Goal: Task Accomplishment & Management: Manage account settings

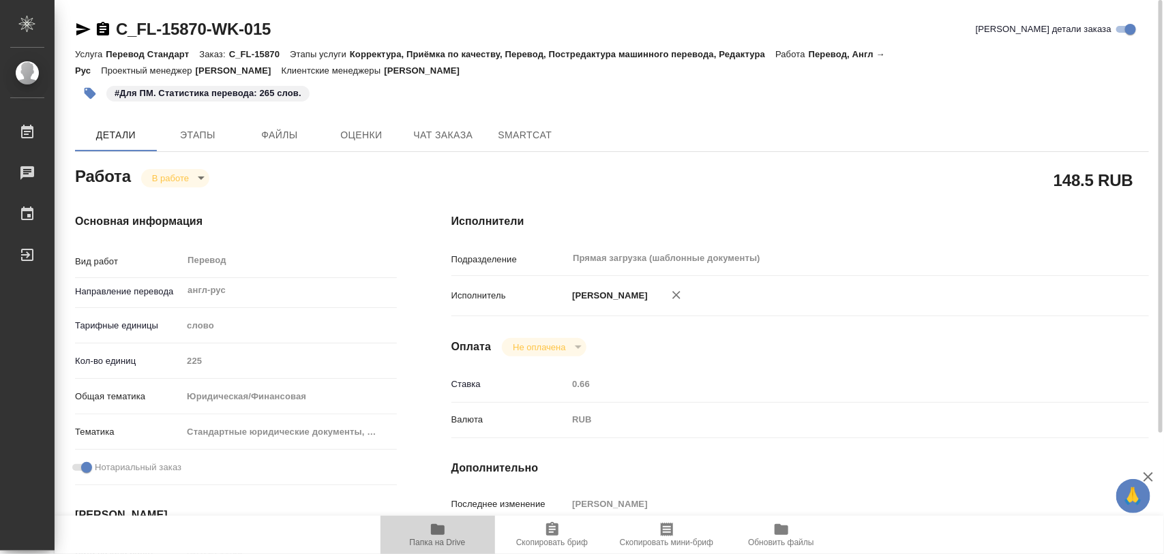
click at [425, 520] on button "Папка на Drive" at bounding box center [437, 535] width 115 height 38
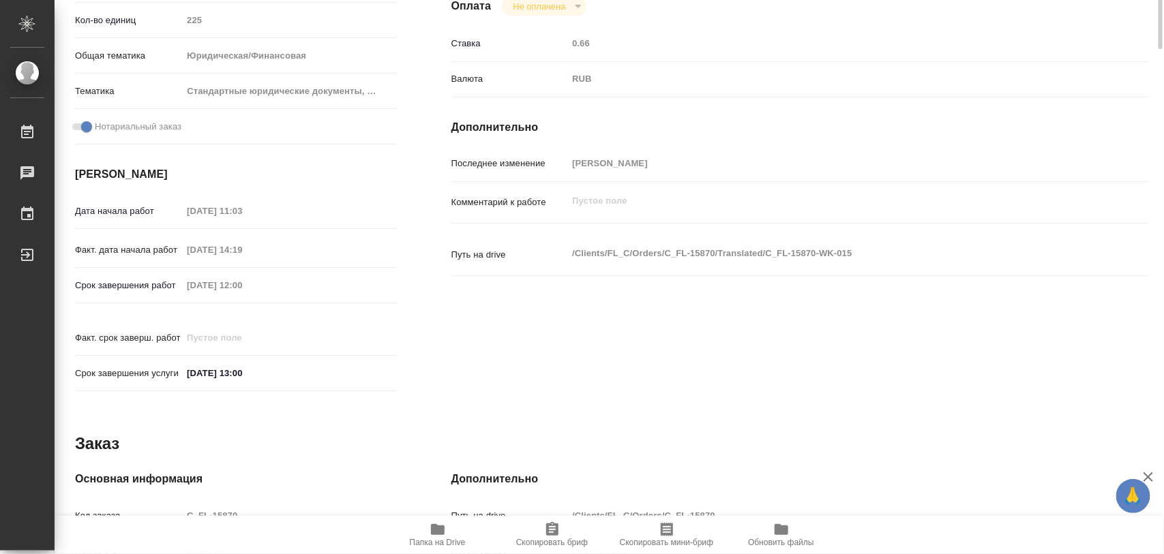
scroll to position [85, 0]
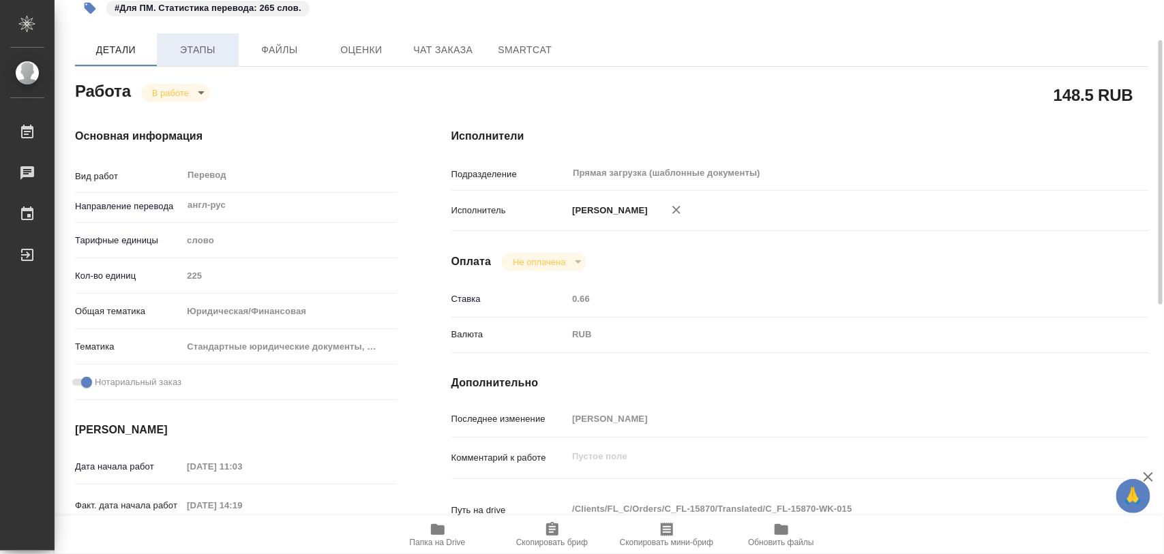
click at [209, 42] on span "Этапы" at bounding box center [197, 50] width 65 height 17
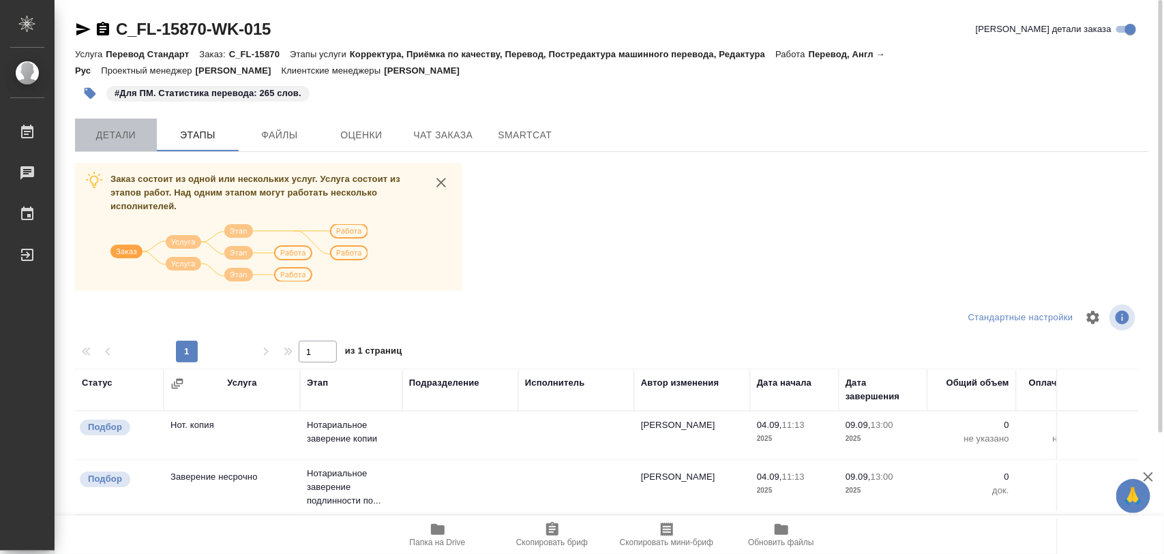
click at [138, 127] on span "Детали" at bounding box center [115, 135] width 65 height 17
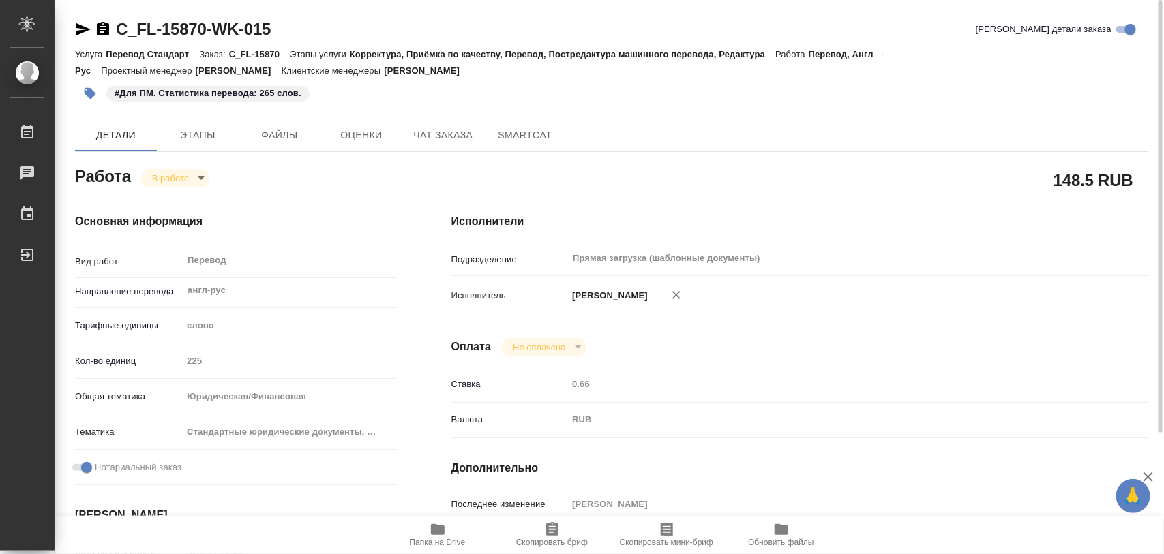
type textarea "x"
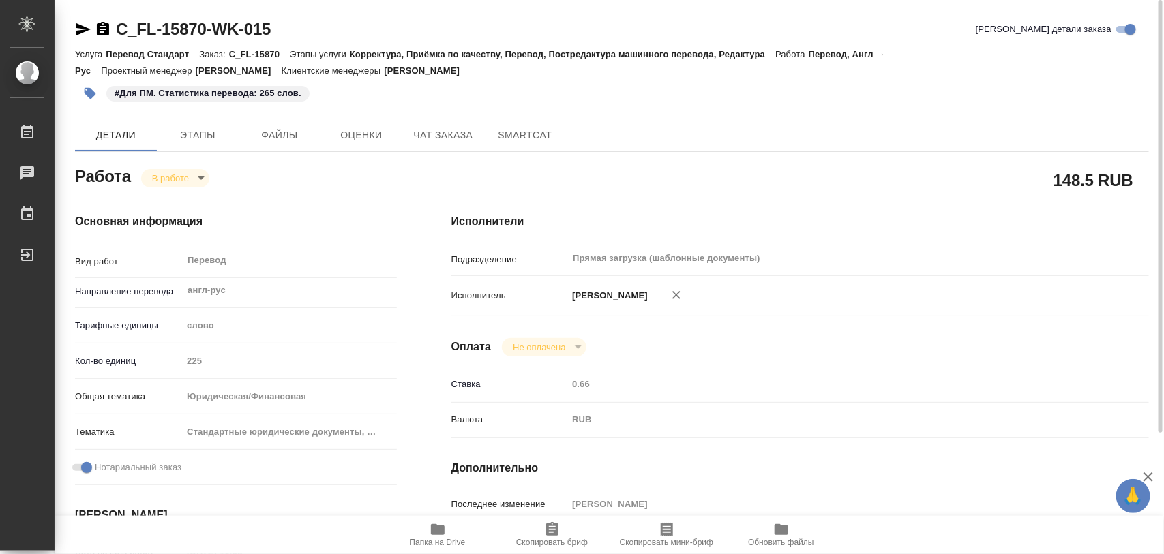
type textarea "x"
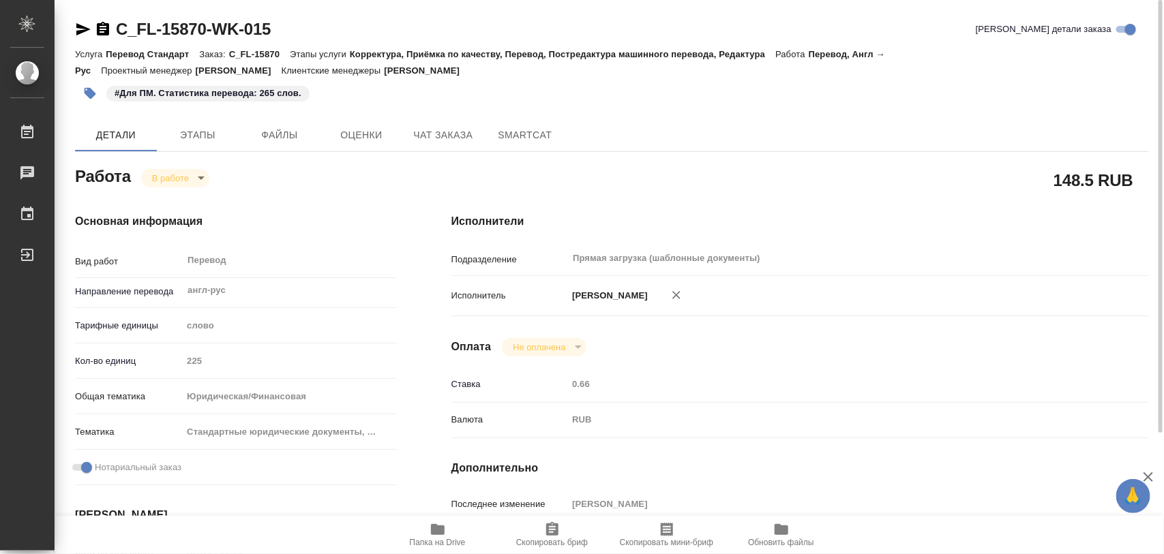
click at [196, 177] on body "🙏 .cls-1 fill:#fff; AWATERA Iglakov Maksim Работы 0 Чаты График Выйти C_FL-1587…" at bounding box center [582, 277] width 1164 height 554
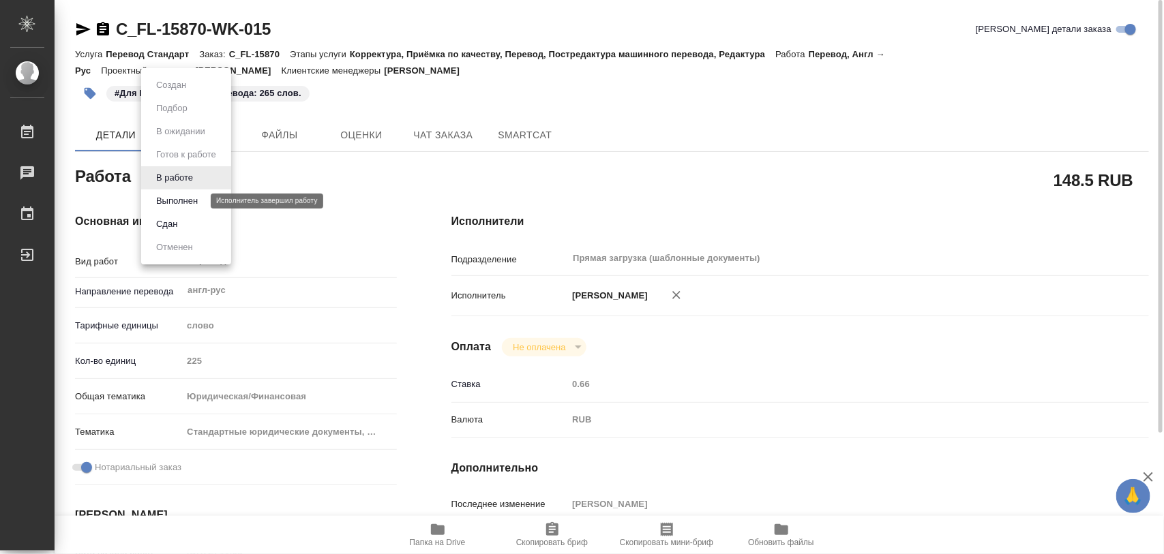
click at [179, 202] on button "Выполнен" at bounding box center [177, 201] width 50 height 15
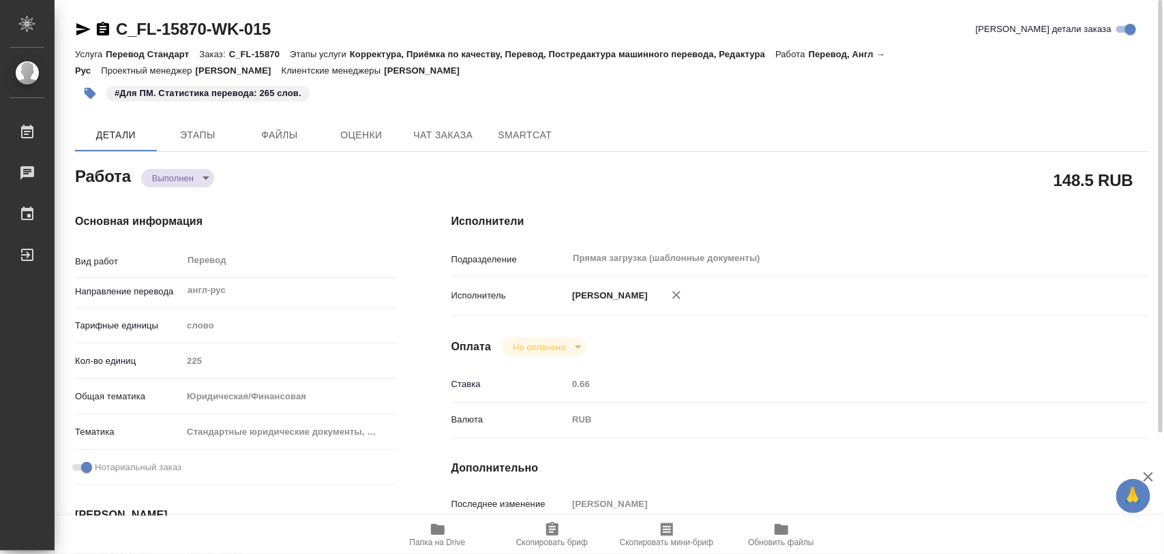
type textarea "x"
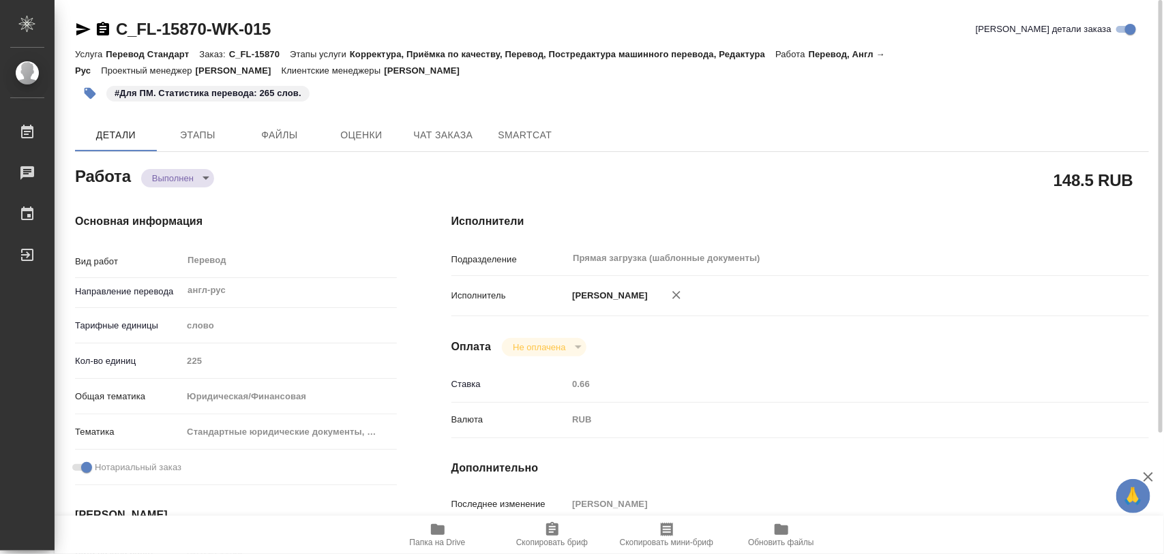
type textarea "x"
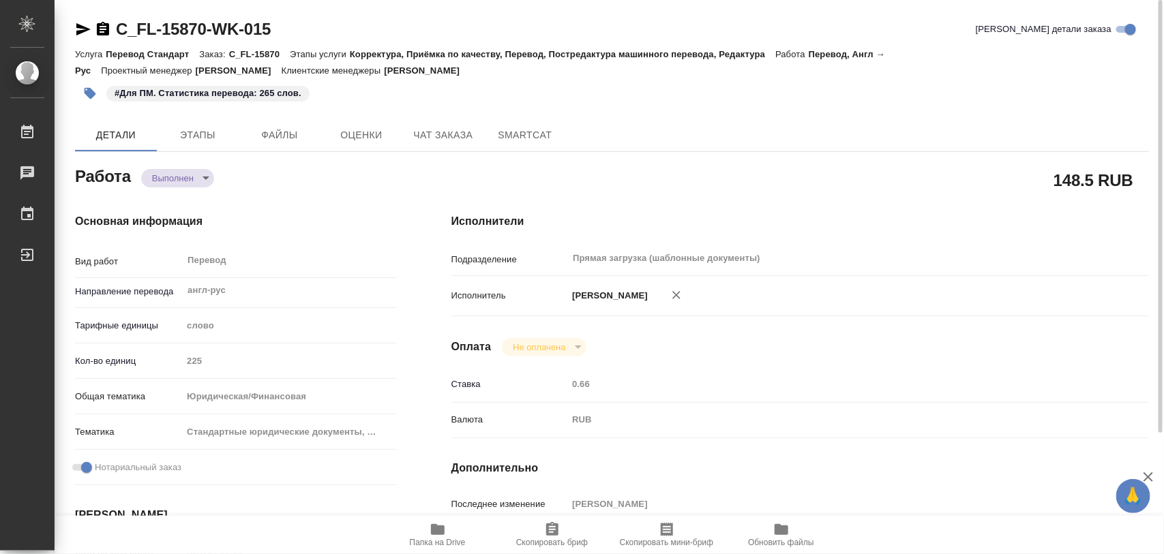
type textarea "x"
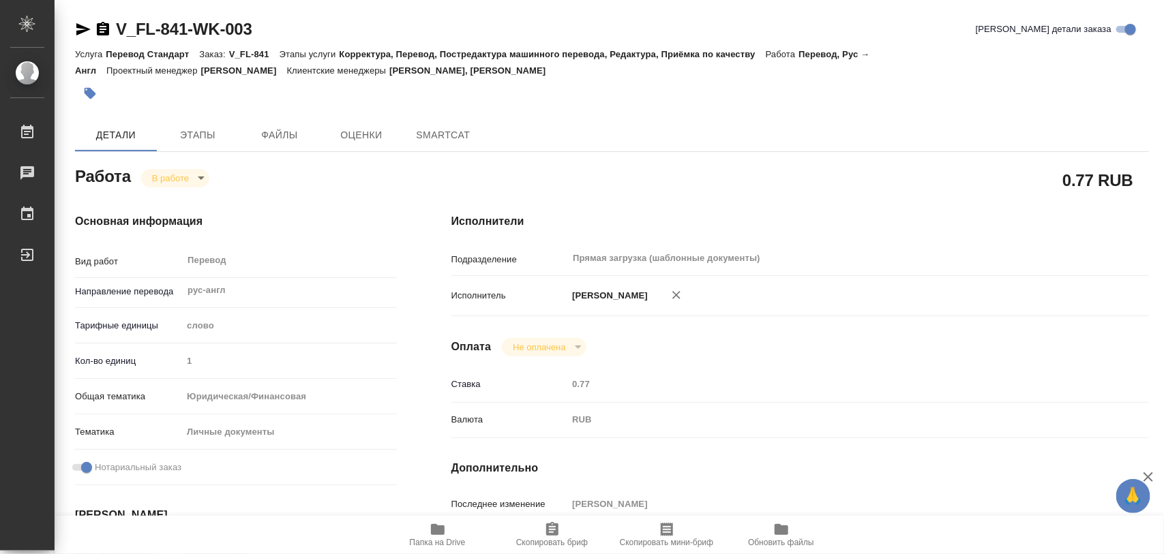
type textarea "x"
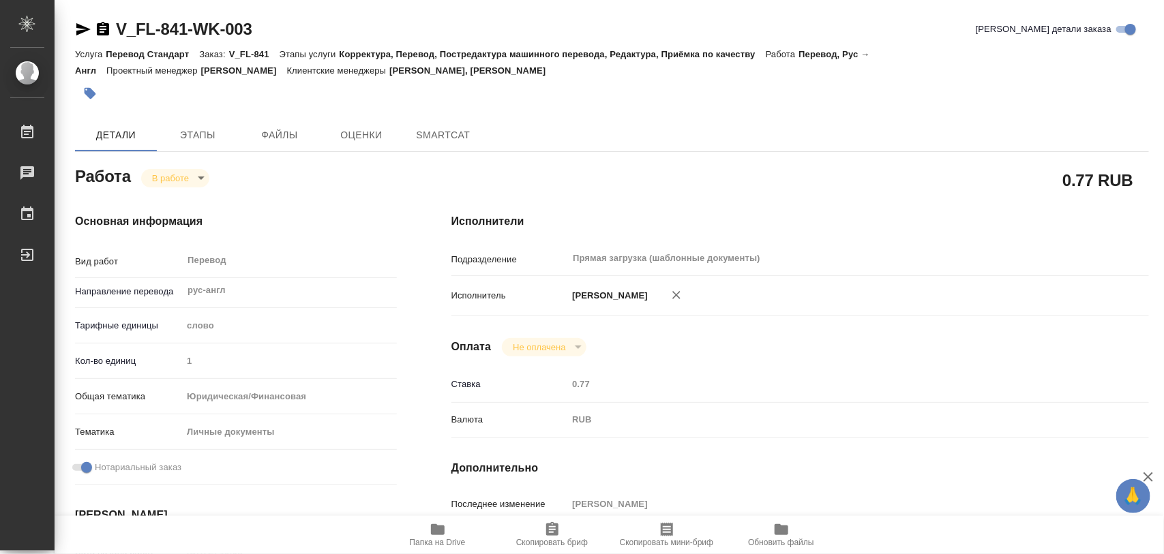
type textarea "x"
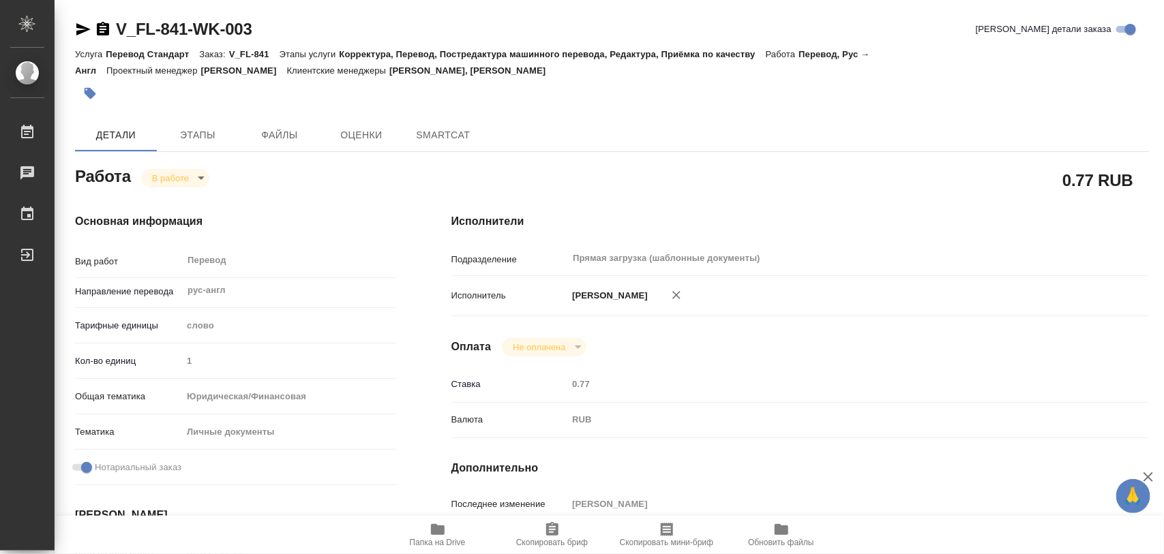
type textarea "x"
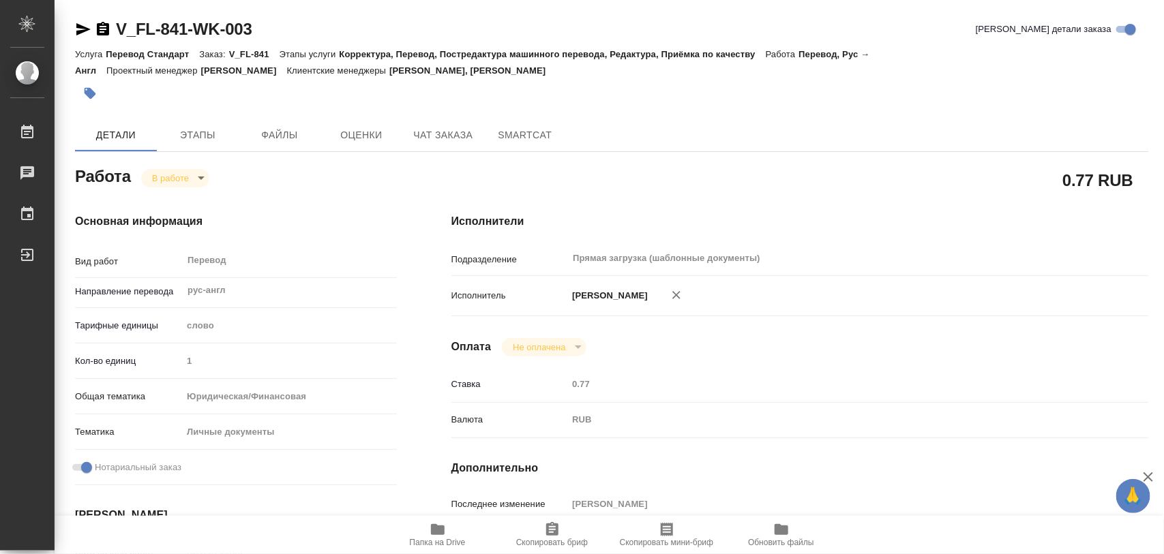
click at [440, 535] on icon "button" at bounding box center [438, 529] width 14 height 11
type textarea "x"
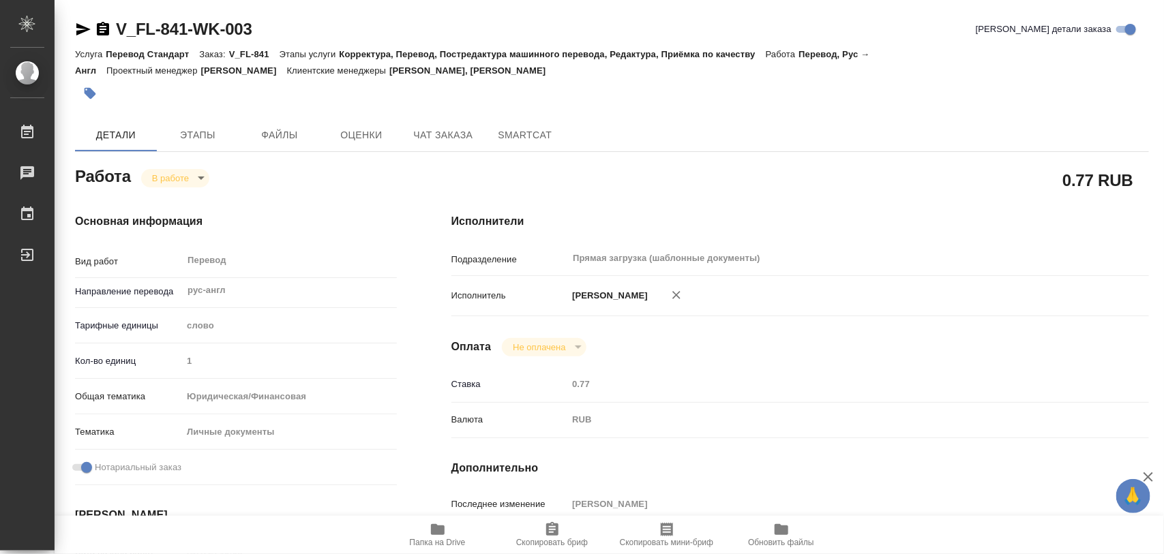
type textarea "x"
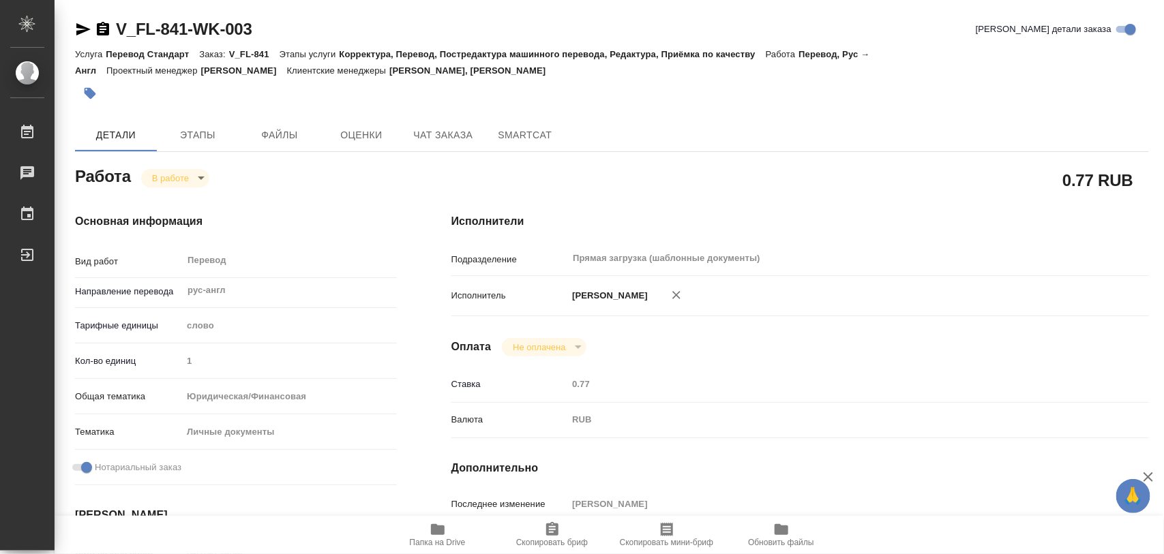
type textarea "x"
click at [200, 130] on span "Этапы" at bounding box center [197, 135] width 65 height 17
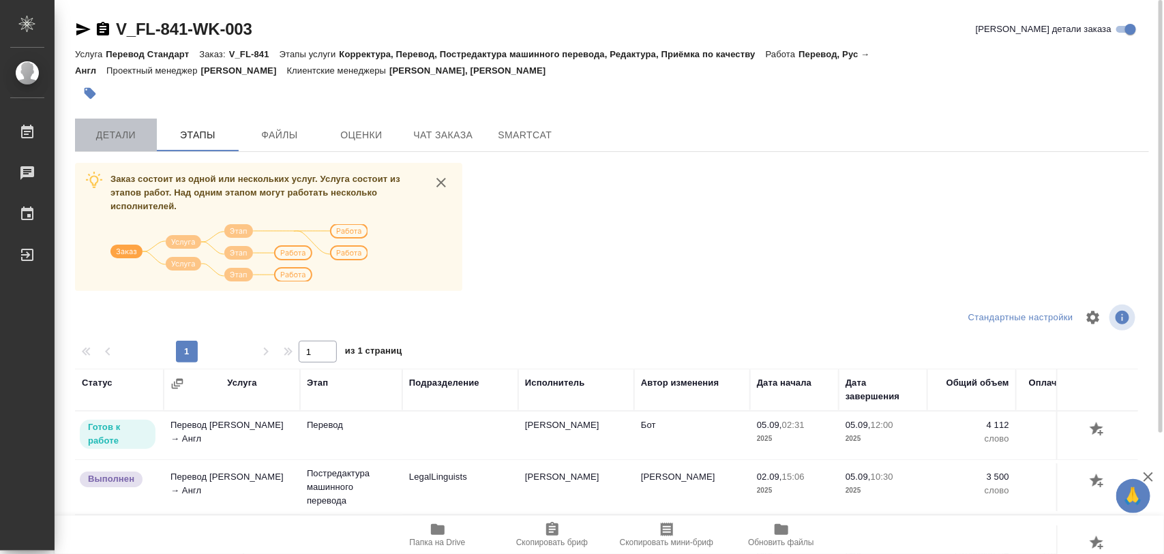
click at [106, 137] on span "Детали" at bounding box center [115, 135] width 65 height 17
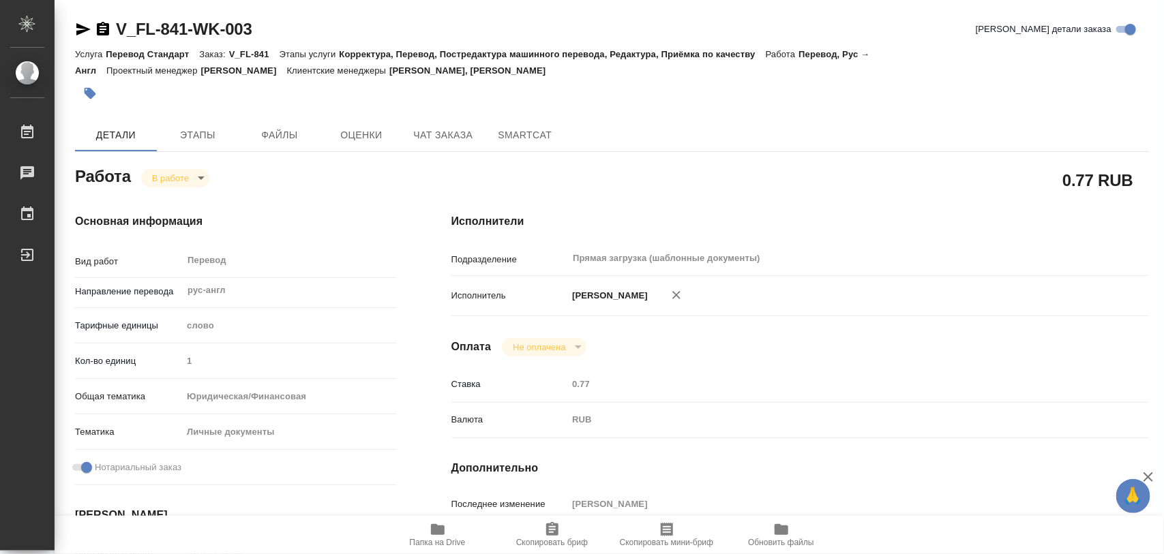
type textarea "x"
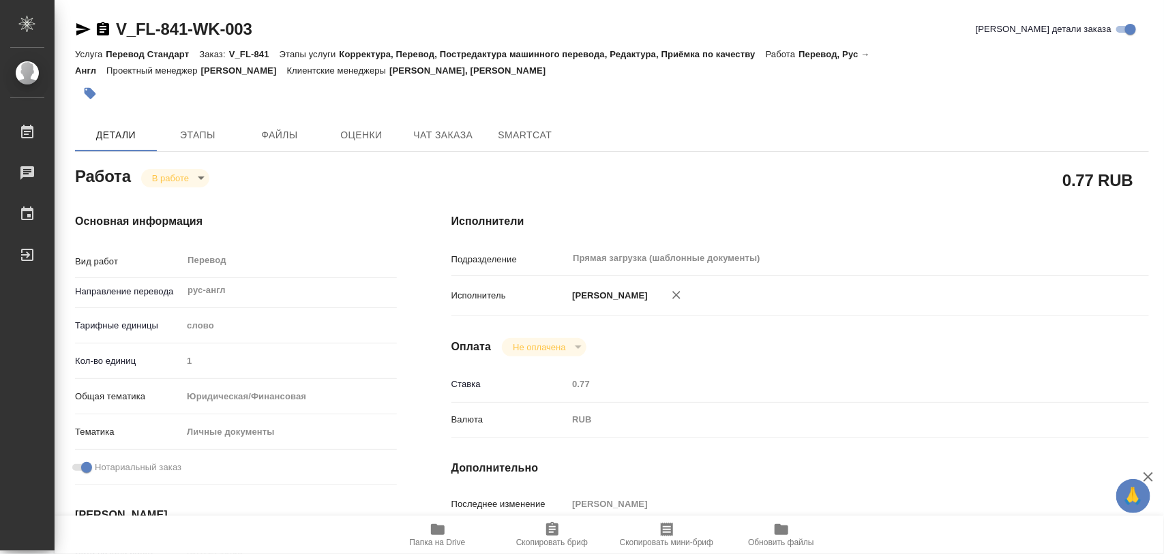
type textarea "x"
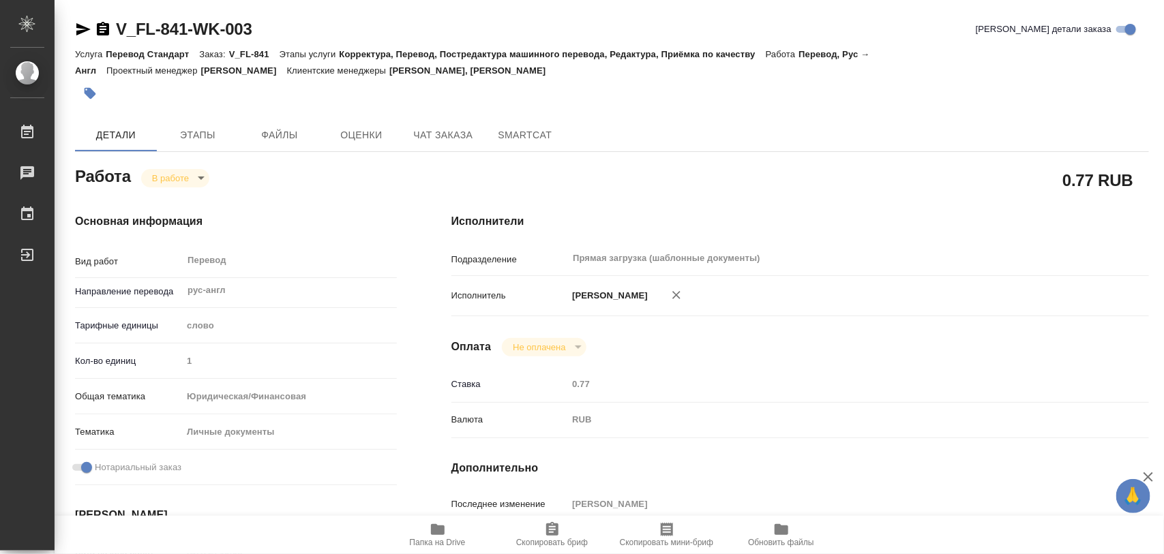
type textarea "x"
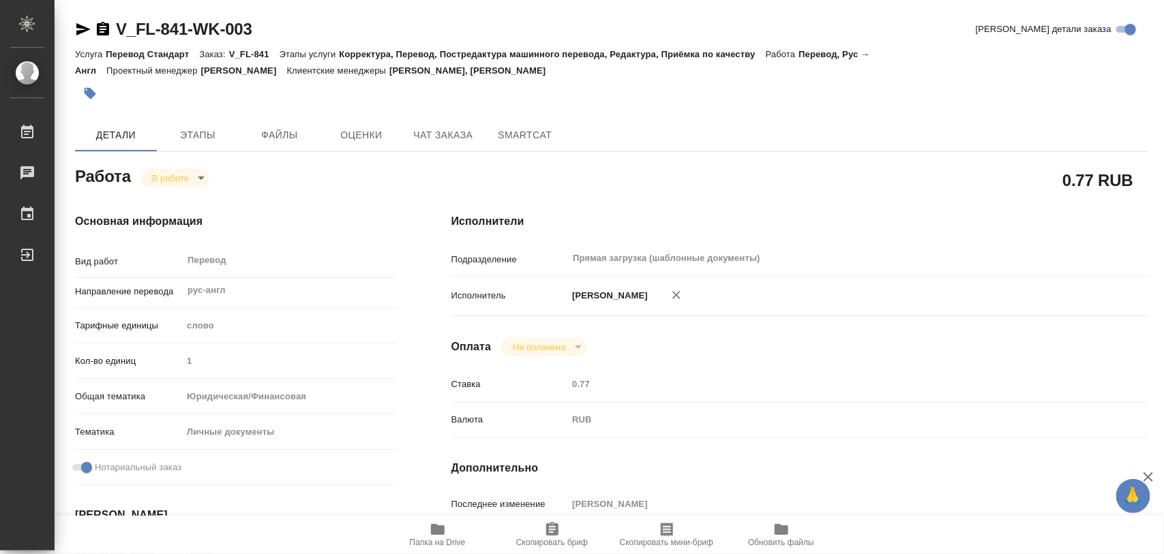
type textarea "x"
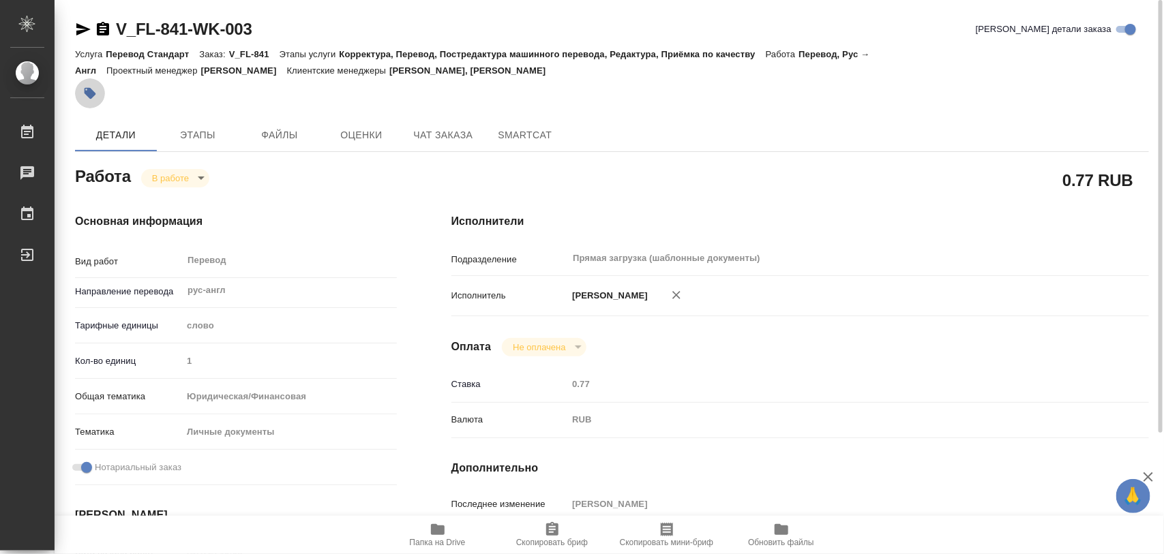
click at [83, 97] on icon "button" at bounding box center [90, 94] width 14 height 14
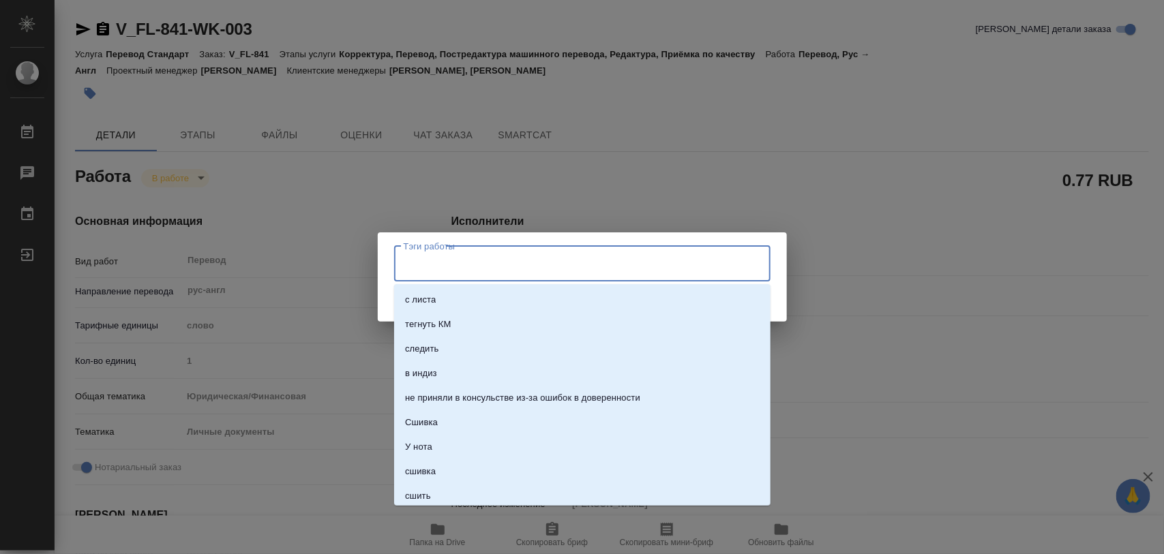
click at [517, 269] on input "Тэги работы" at bounding box center [569, 263] width 338 height 23
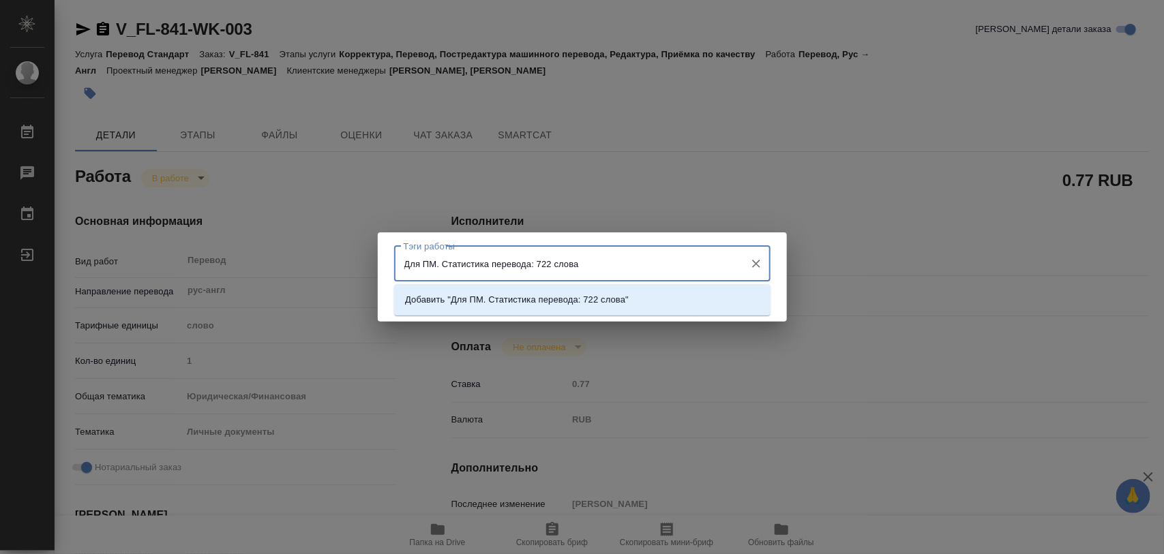
type input "Для ПМ. Статистика перевода: 722 слова."
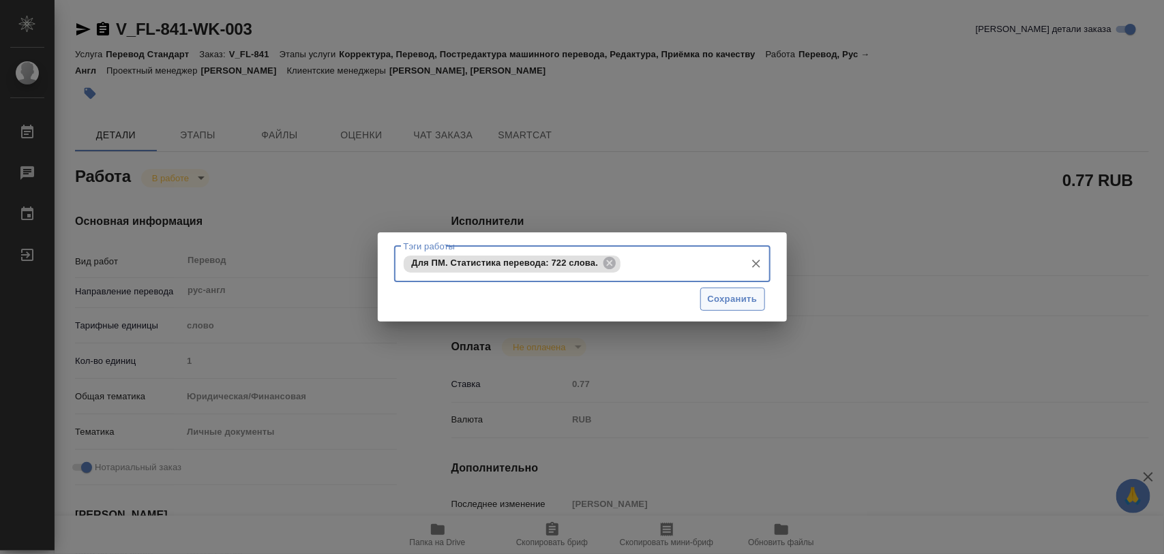
click at [740, 293] on span "Сохранить" at bounding box center [733, 300] width 50 height 16
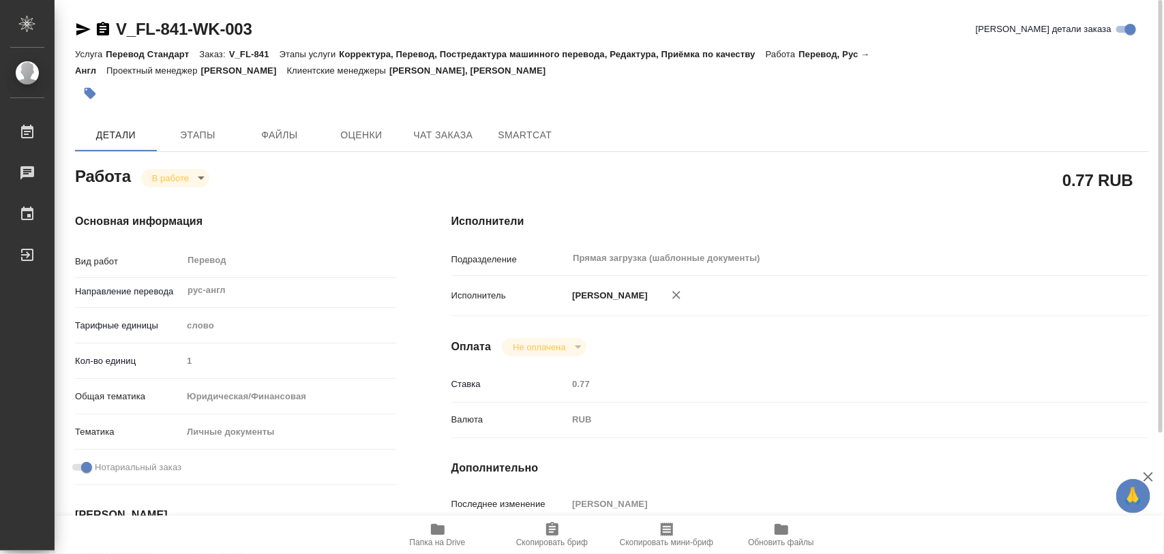
type input "inProgress"
type textarea "Перевод"
type textarea "x"
type input "рус-англ"
type input "5a8b1489cc6b4906c91bfd90"
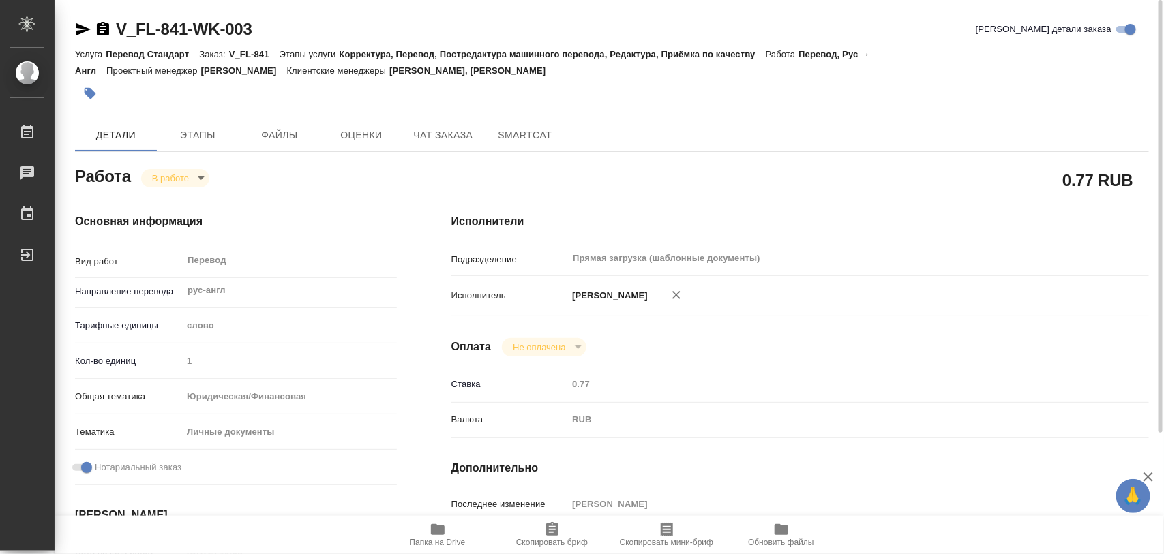
type input "1"
type input "yr-fn"
type input "5a8b8b956a9677013d343cfe"
checkbox input "true"
type input "28.08.2025 10:08"
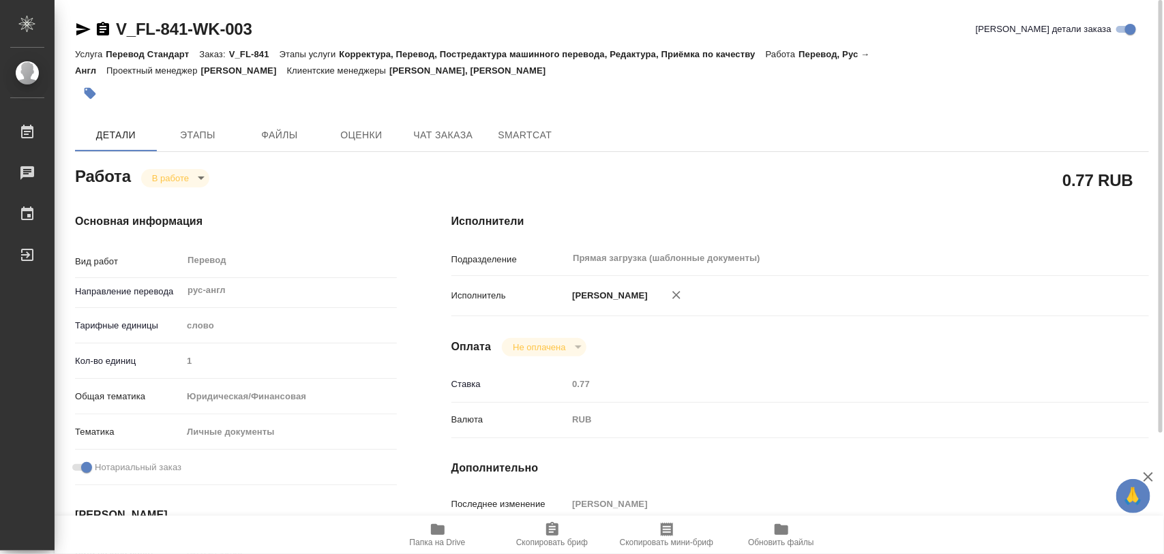
type input "02.09.2025 13:48"
type input "[DATE] 12:00"
type input "Прямая загрузка (шаблонные документы)"
type input "notPayed"
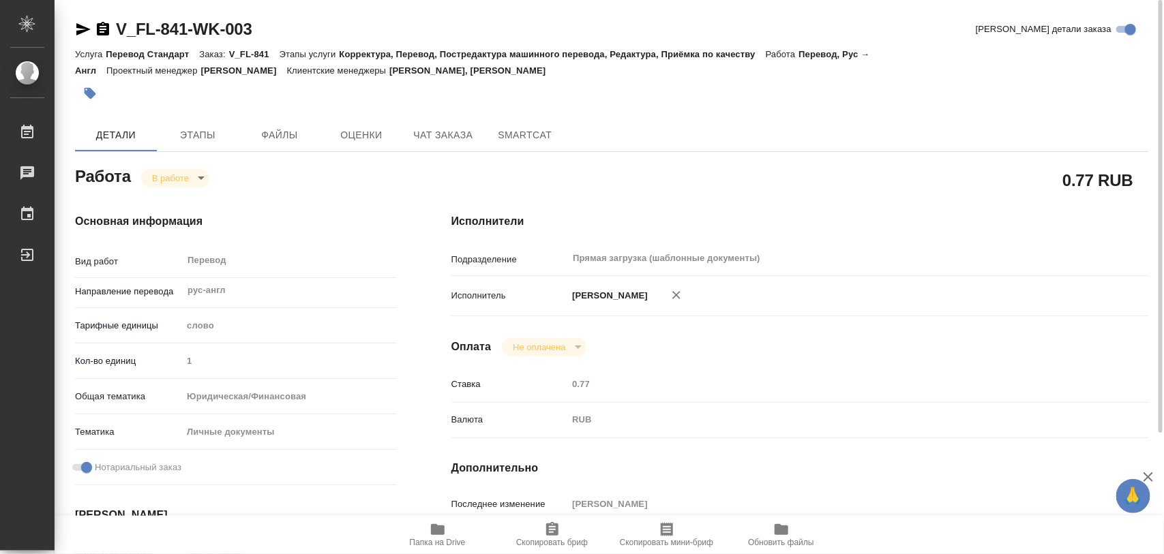
type input "0.77"
type input "RUB"
type input "Тарабановская Анастасия"
type textarea "квартира юрмала и уведомление о постановке ип"
type textarea "x"
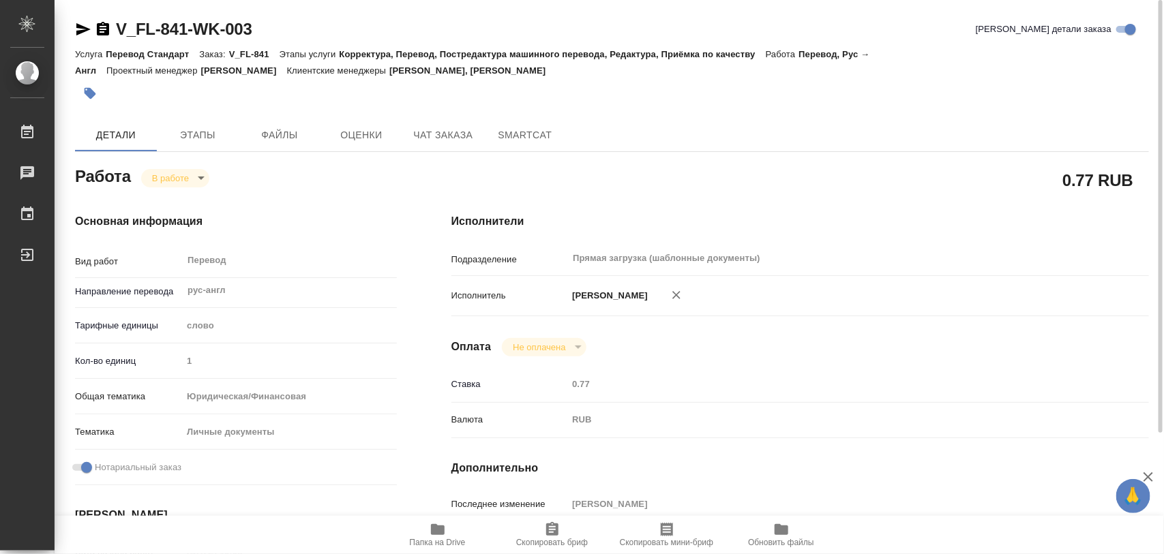
type textarea "/Clients/FL_V/Orders/V_FL-841/Translated/V_FL-841-WK-003"
type textarea "x"
type input "V_FL-841"
type input "Перевод Стандарт"
type input "Корректура, Перевод, Постредактура машинного перевода, Редактура, Приёмка по ка…"
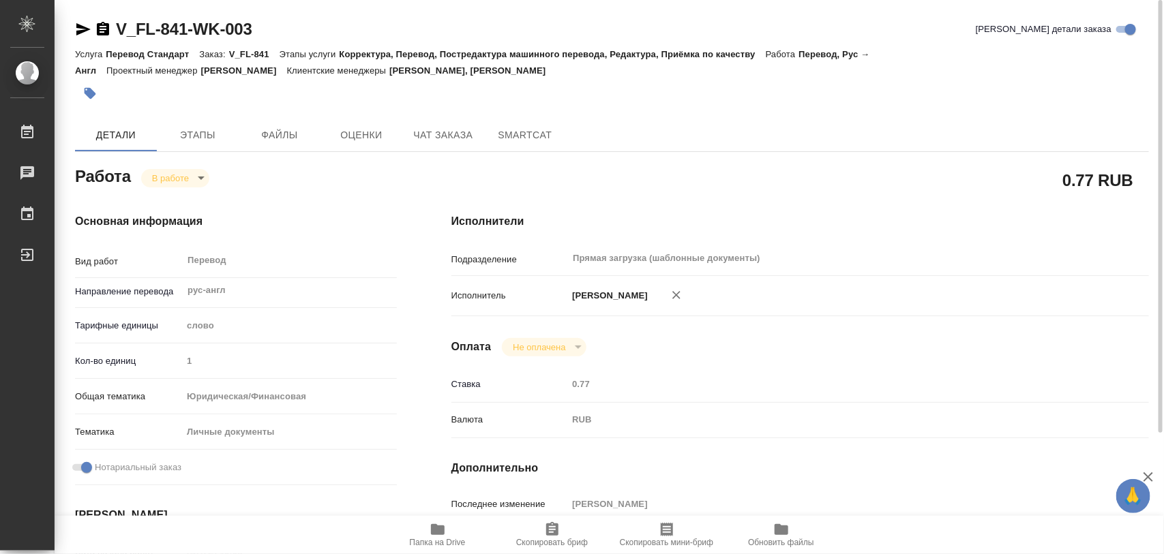
type input "Богомолова Анастасия, Касымов Тимур"
type input "[PERSON_NAME]"
type input "/Clients/FL_V/Orders/V_FL-841"
type textarea "Тырышкина Юлия – Tyryshkina Iuliia Соколов Никита – Sokolov Nikita"
type textarea "x"
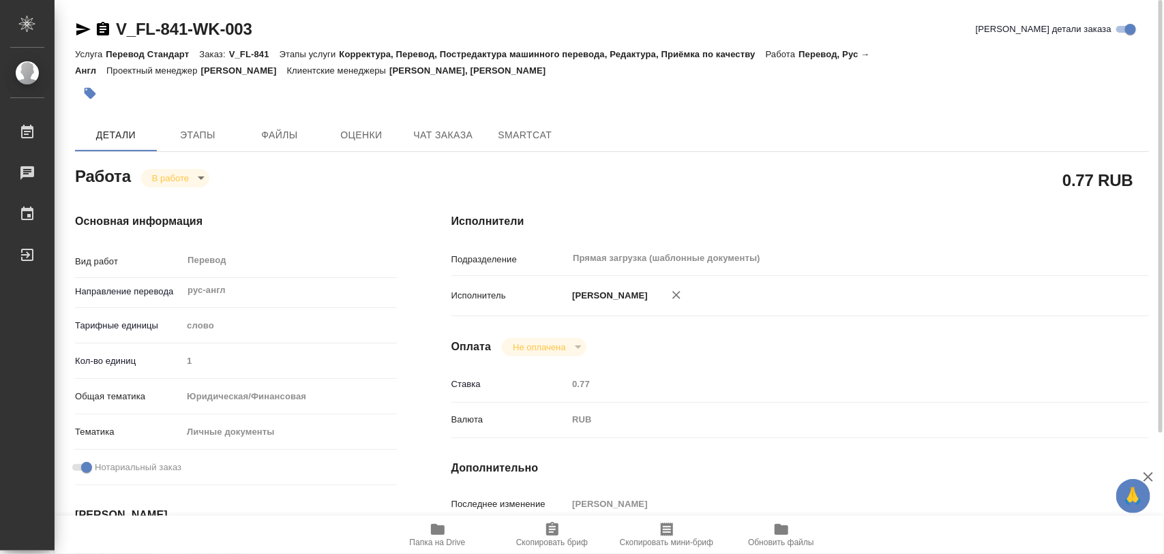
type textarea "Договор купли квартира Юрмала.pdf - фрагменты, которые не дублируются на рус пе…"
type textarea "x"
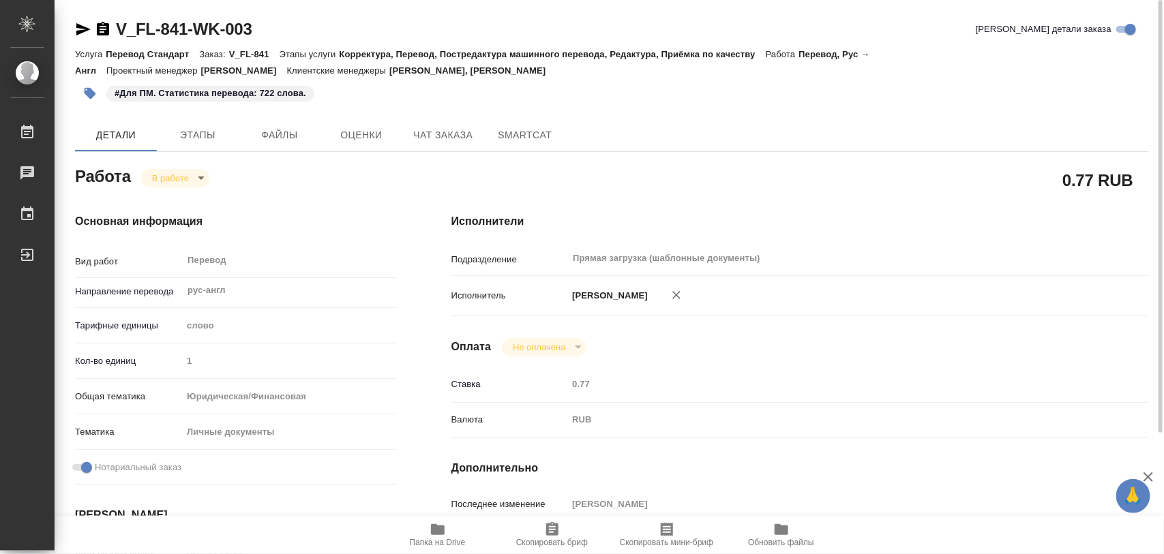
type textarea "x"
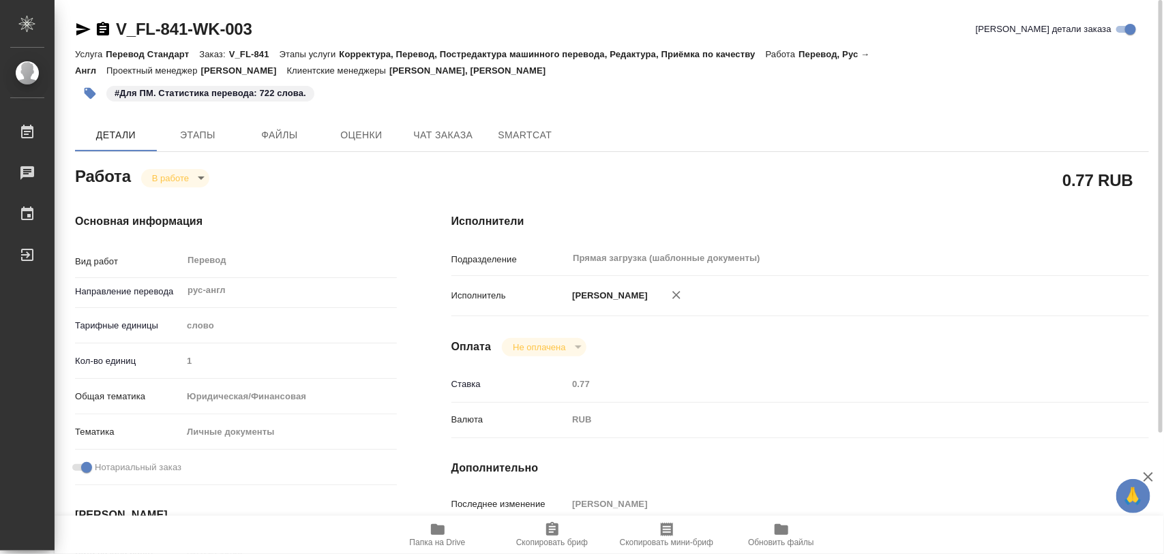
type textarea "x"
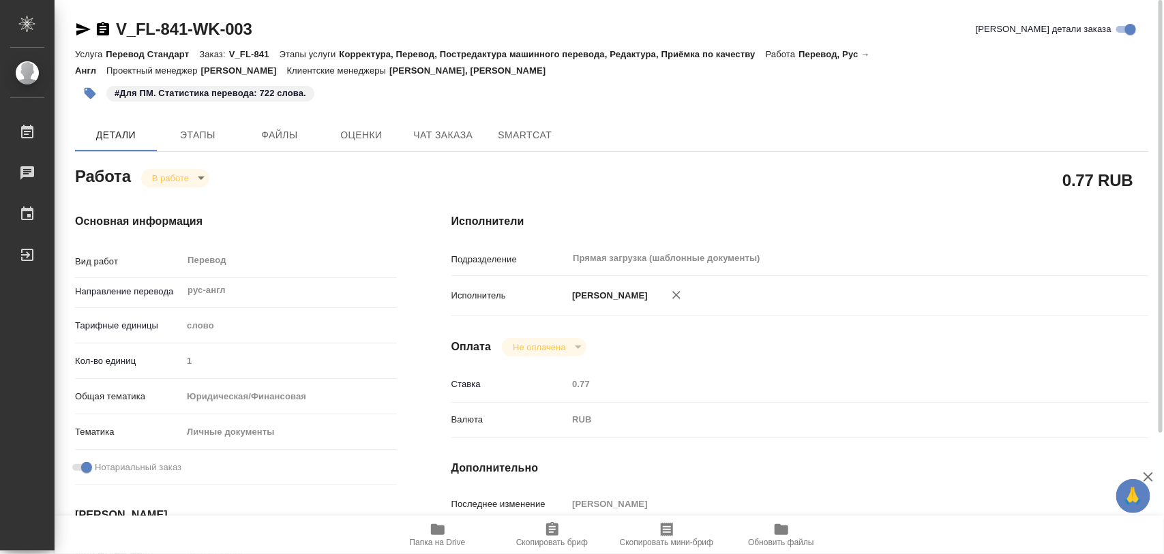
type textarea "x"
click at [205, 178] on body "🙏 .cls-1 fill:#fff; AWATERA Iglakov Maksim Работы 0 Чаты График Выйти V_FL-841-…" at bounding box center [582, 277] width 1164 height 554
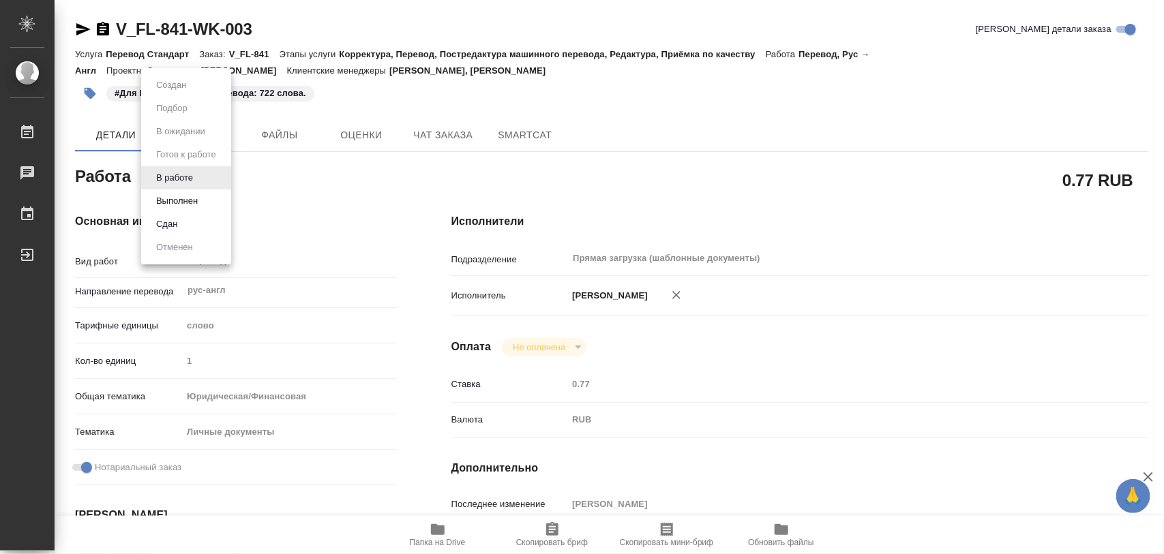
type textarea "x"
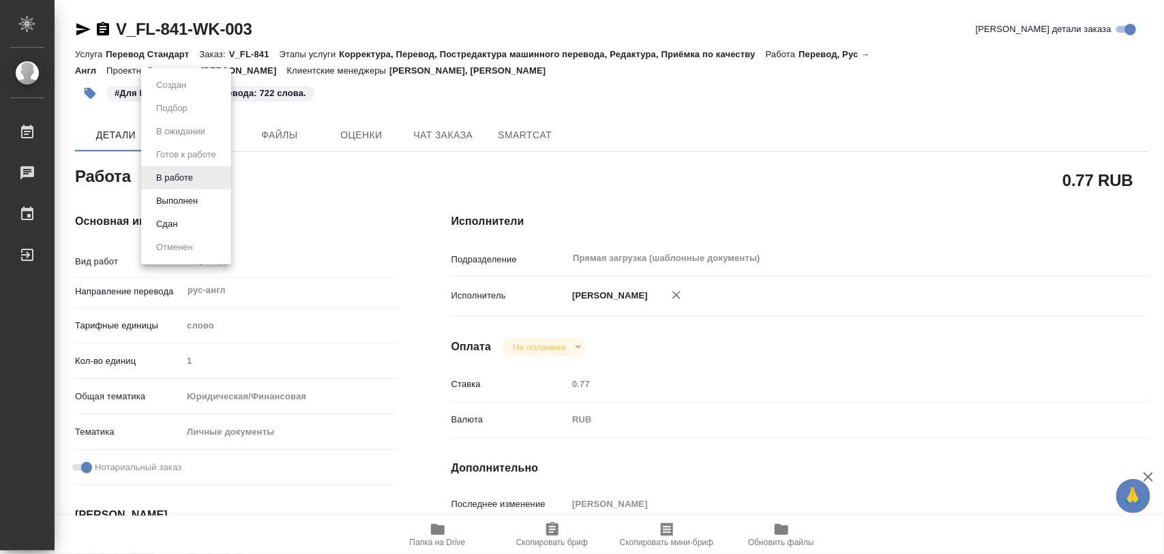
click at [202, 193] on li "Выполнен" at bounding box center [186, 201] width 90 height 23
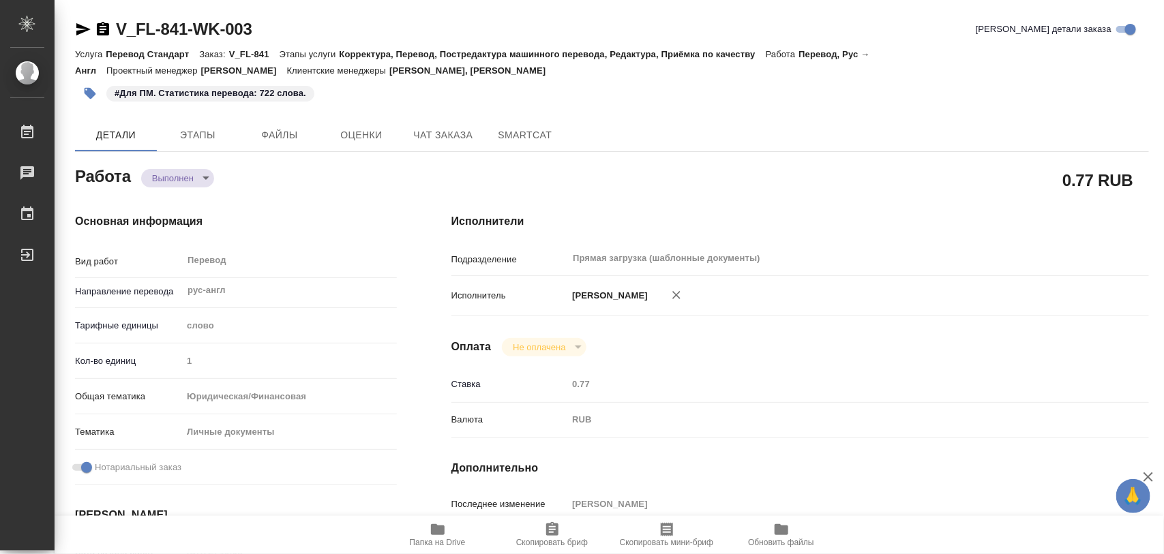
type textarea "x"
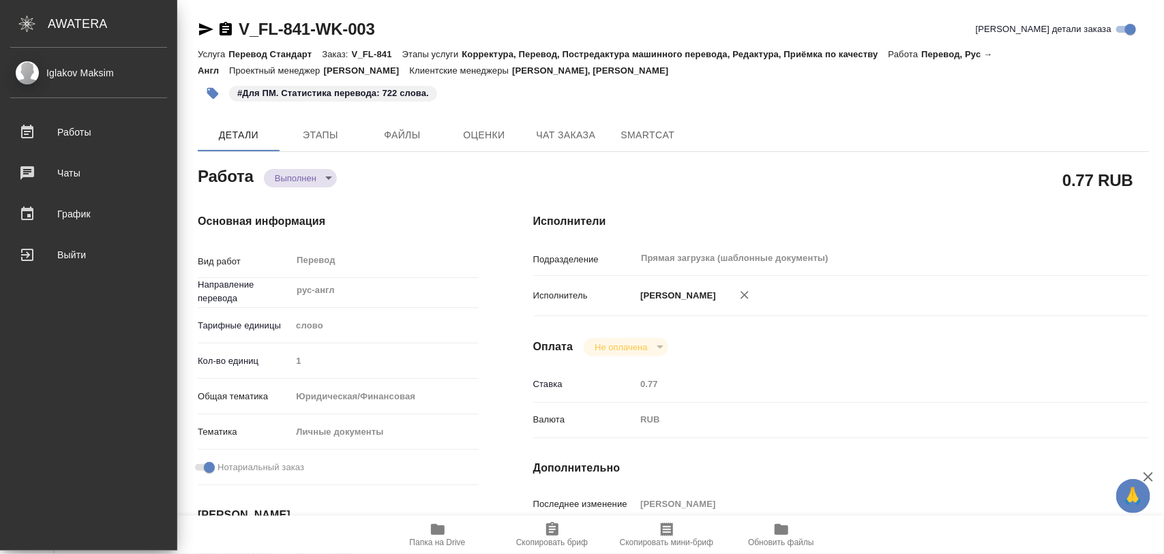
type textarea "x"
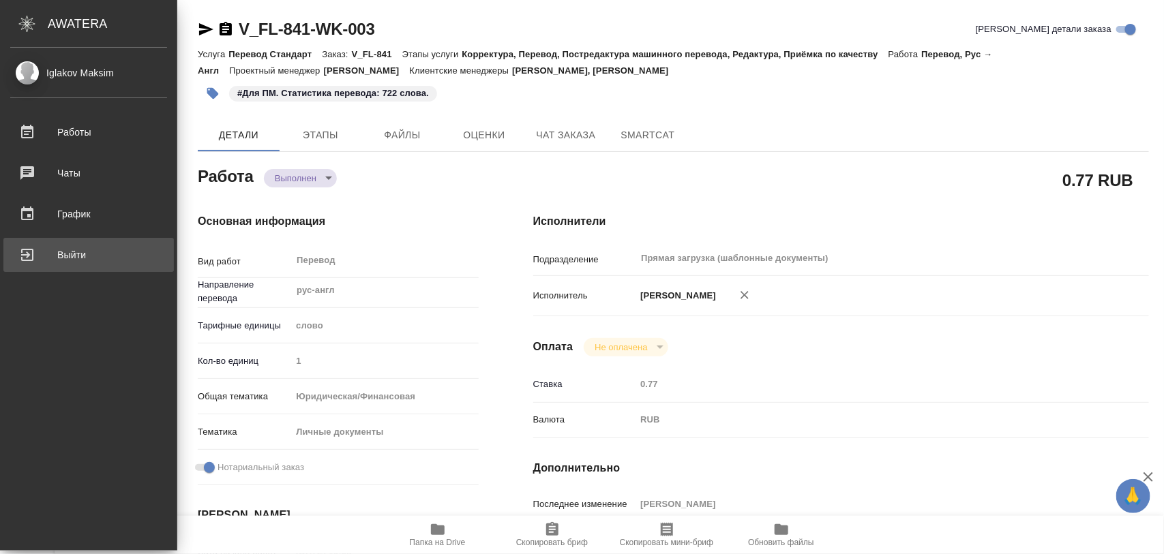
type textarea "x"
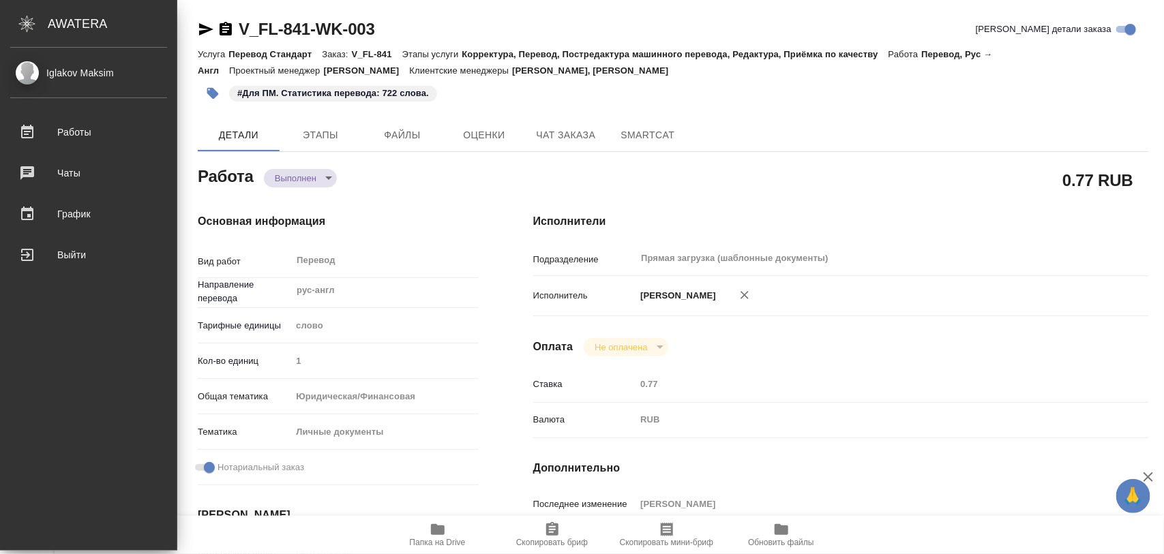
type textarea "x"
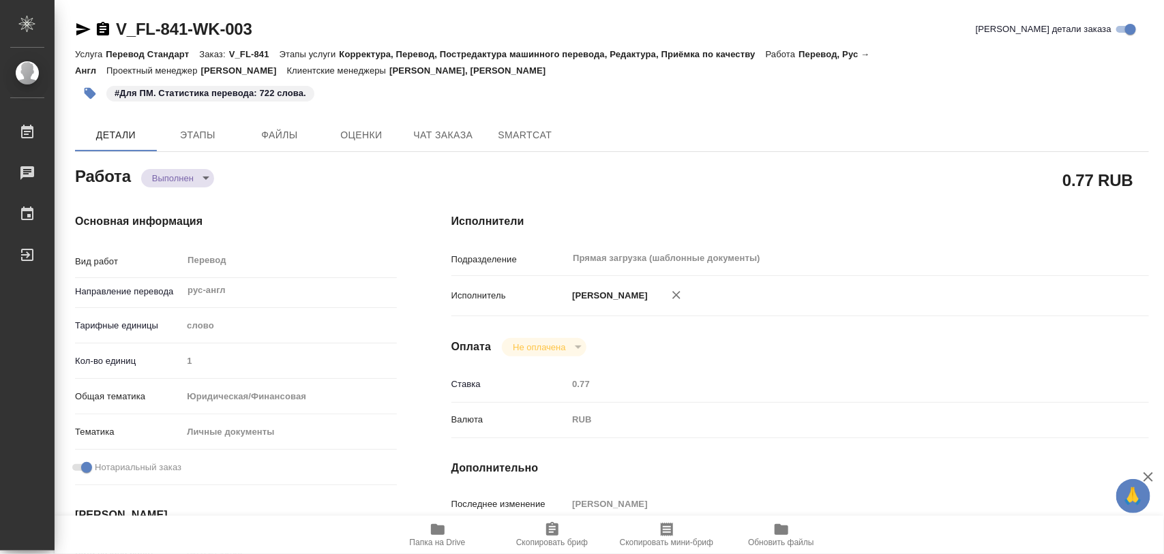
type textarea "x"
